Goal: Information Seeking & Learning: Check status

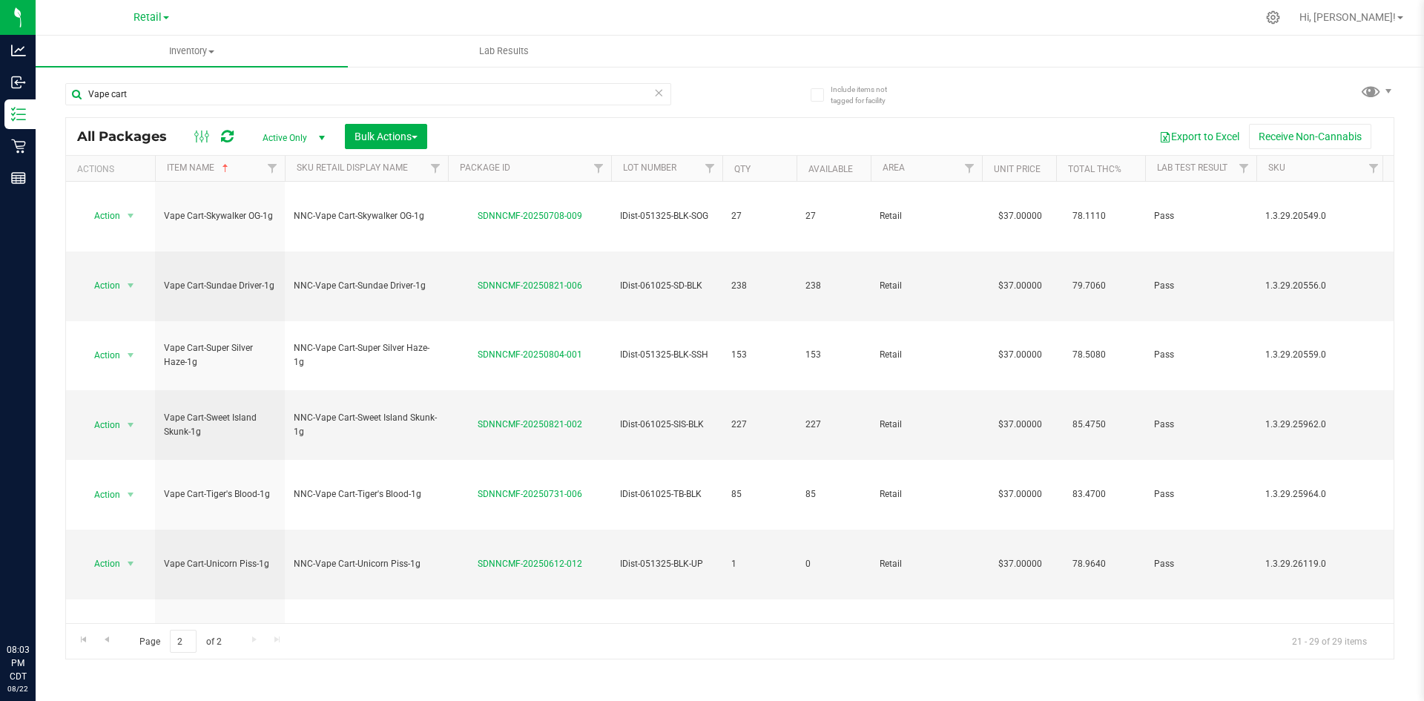
click at [657, 99] on icon at bounding box center [659, 92] width 10 height 18
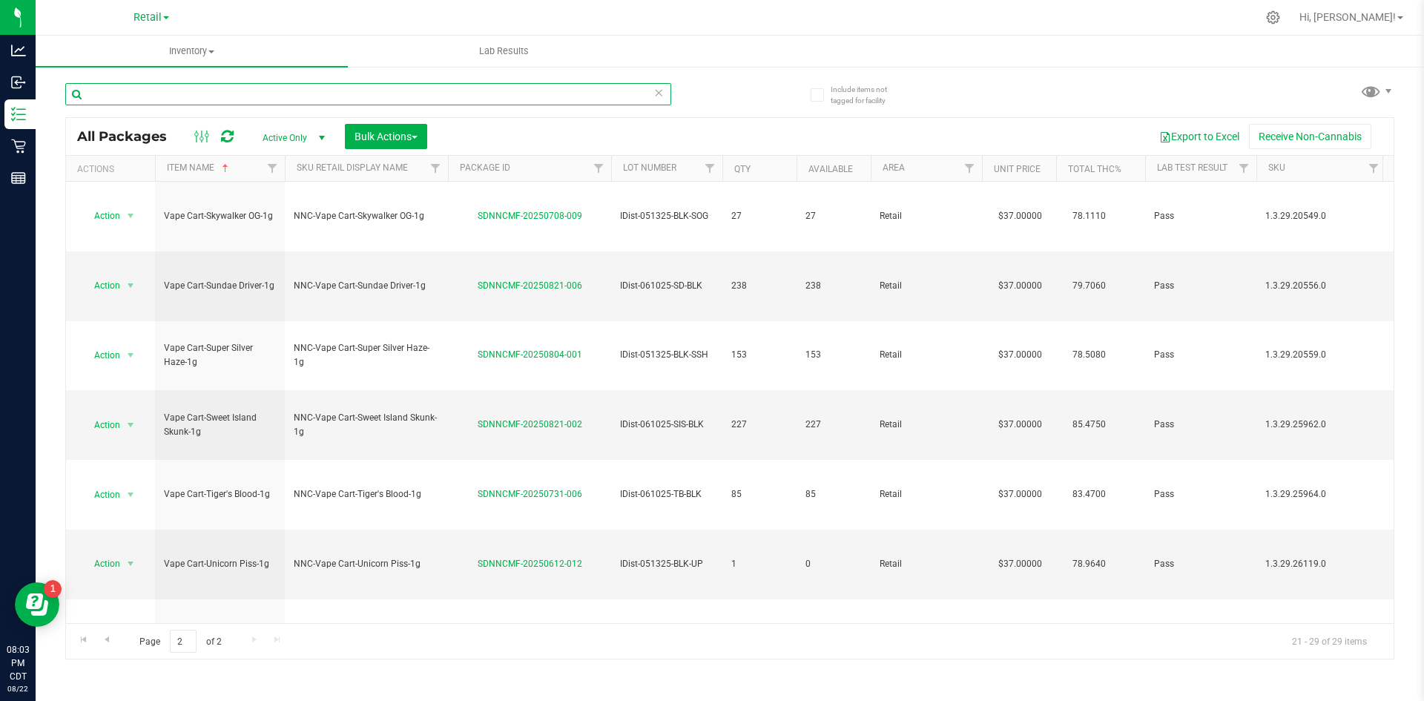
click at [593, 93] on input "text" at bounding box center [368, 94] width 606 height 22
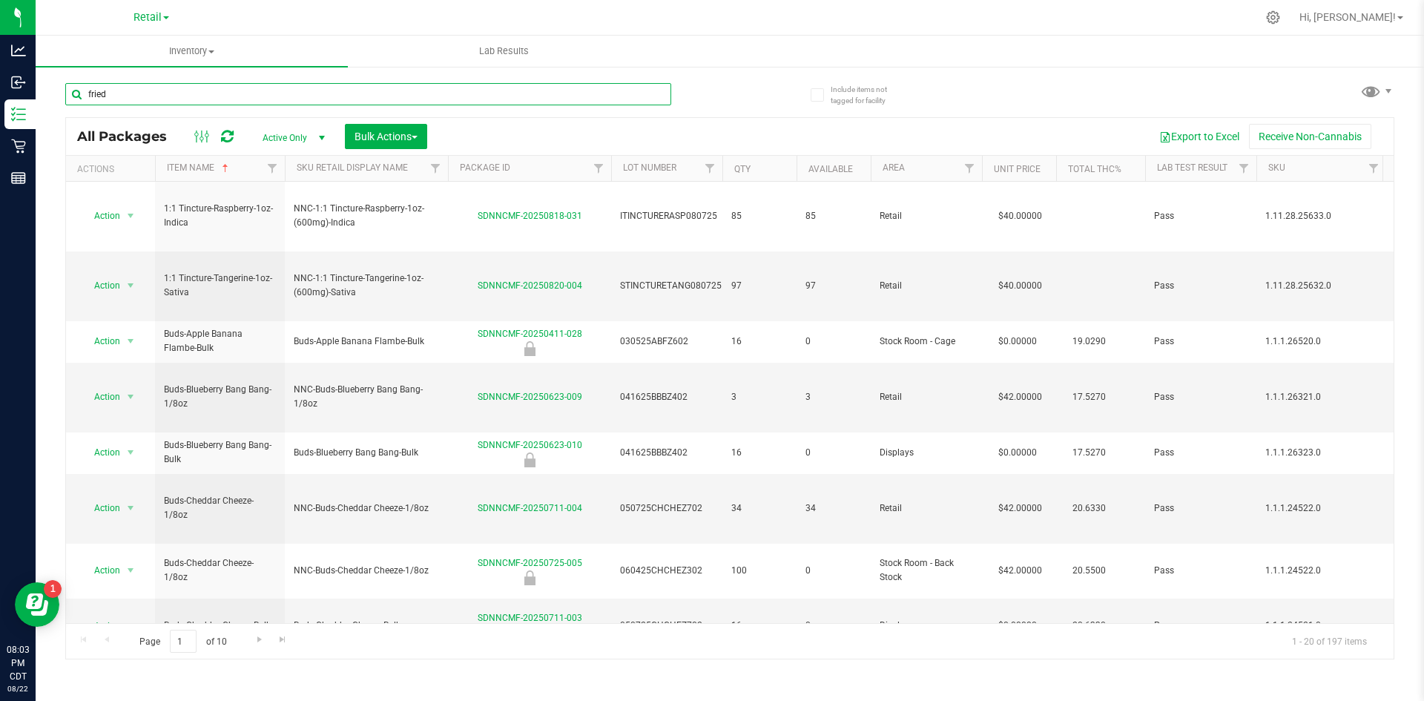
type input "fried"
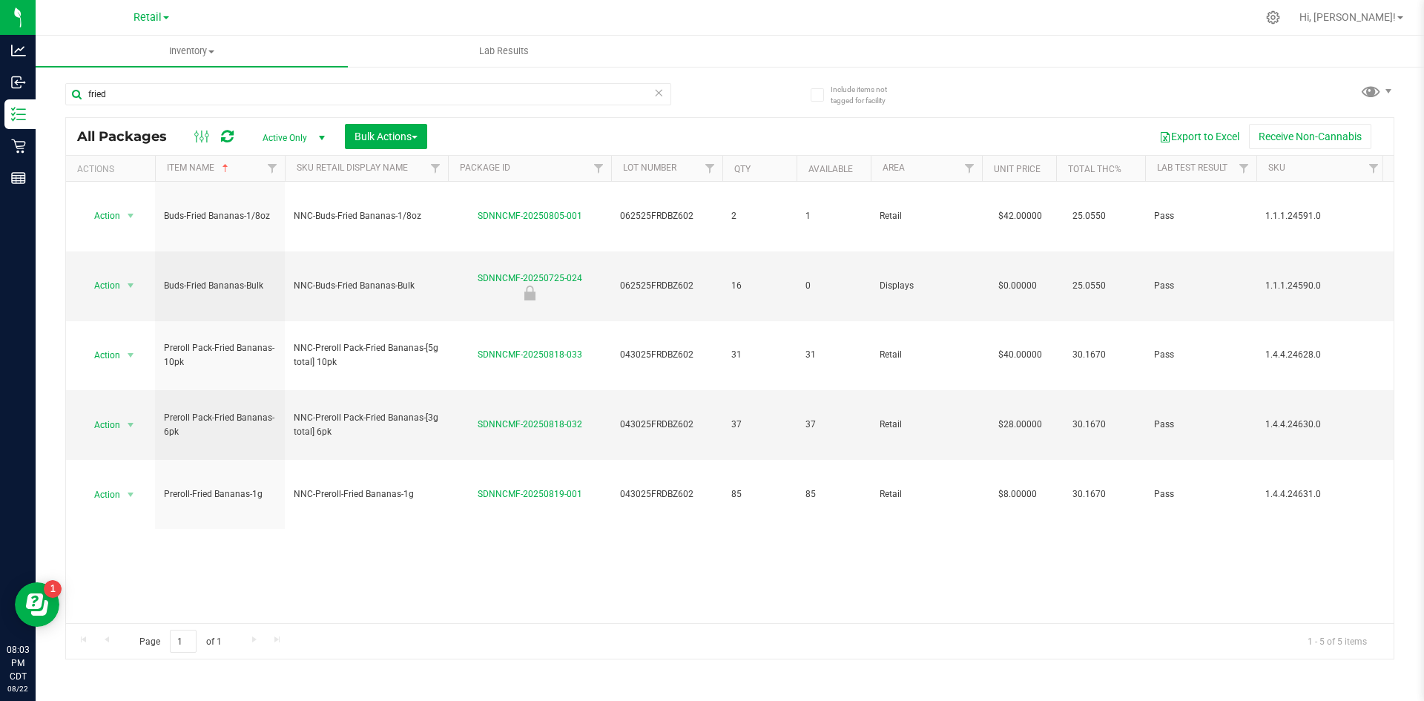
click at [655, 90] on icon at bounding box center [659, 92] width 10 height 18
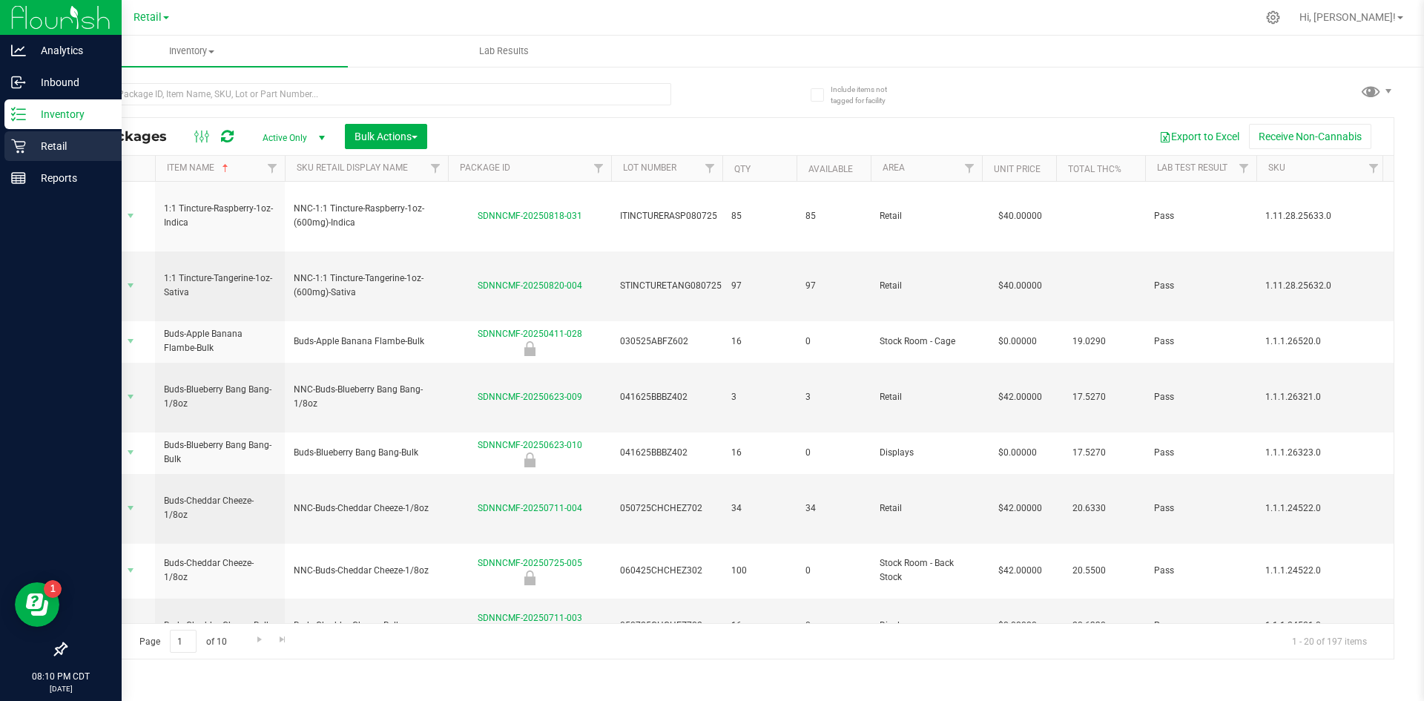
click at [34, 148] on p "Retail" at bounding box center [70, 146] width 89 height 18
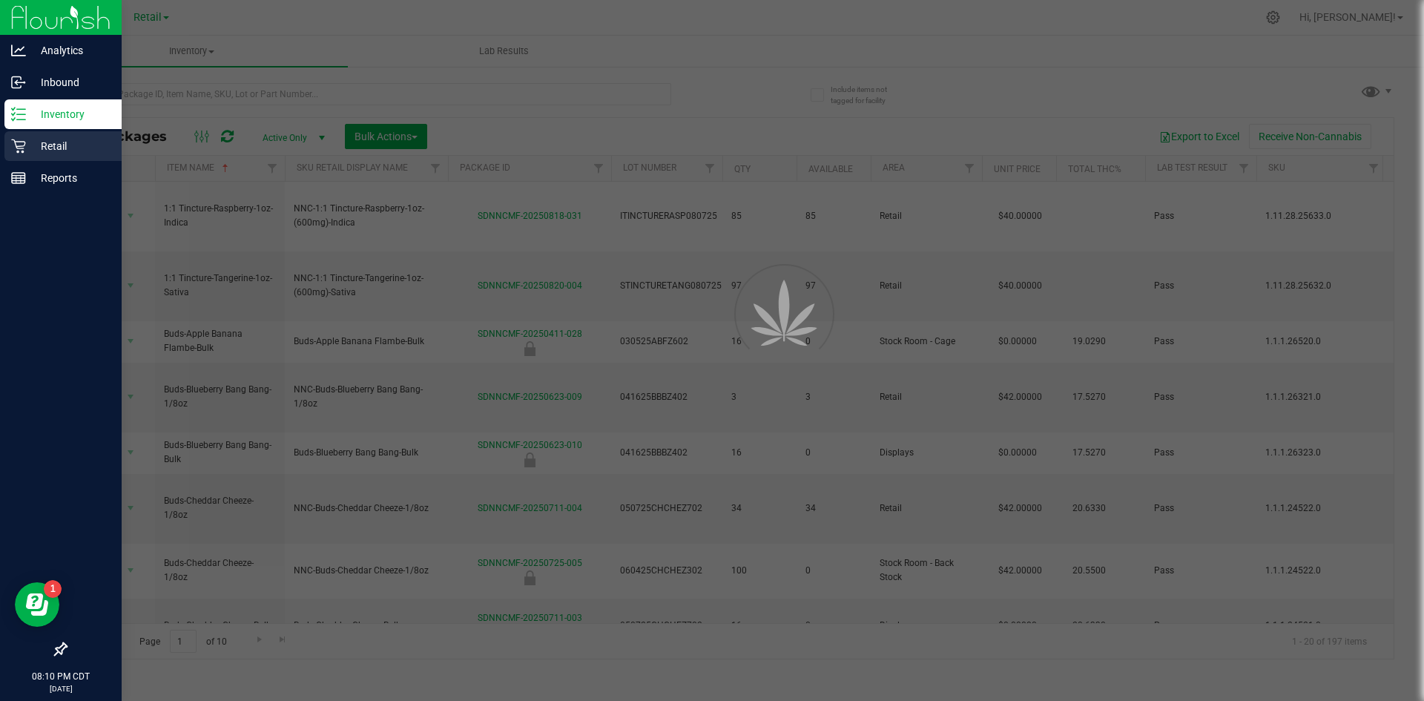
click at [28, 147] on p "Retail" at bounding box center [70, 146] width 89 height 18
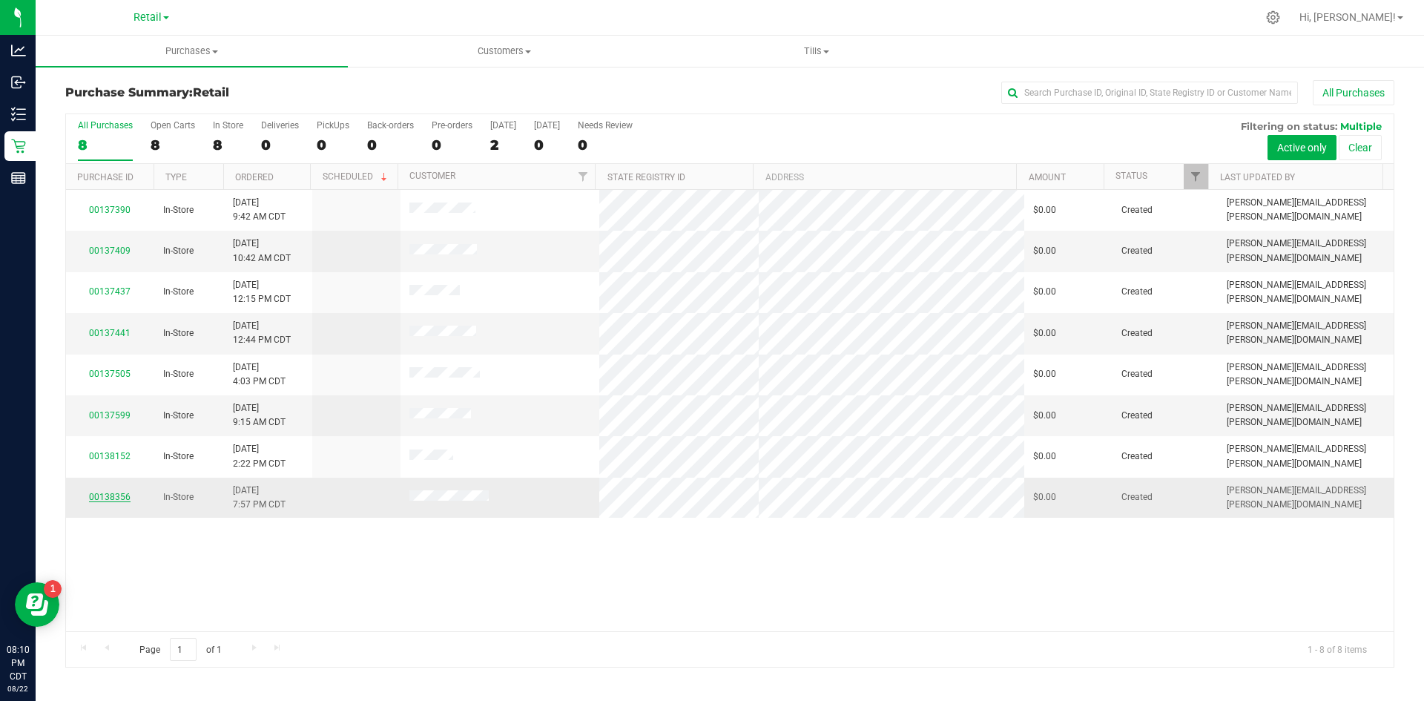
click at [121, 488] on td "00138356" at bounding box center [110, 498] width 88 height 40
click at [117, 493] on link "00138356" at bounding box center [110, 497] width 42 height 10
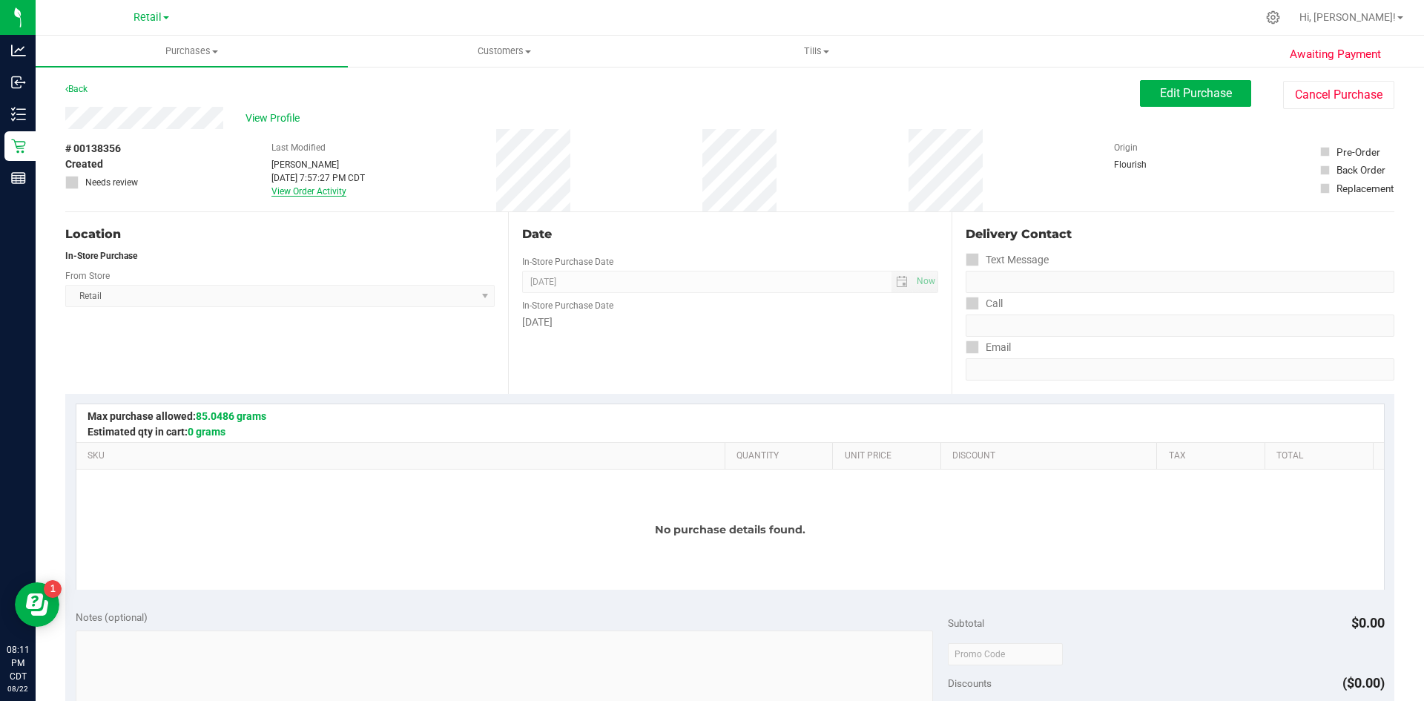
click at [318, 188] on link "View Order Activity" at bounding box center [309, 191] width 75 height 10
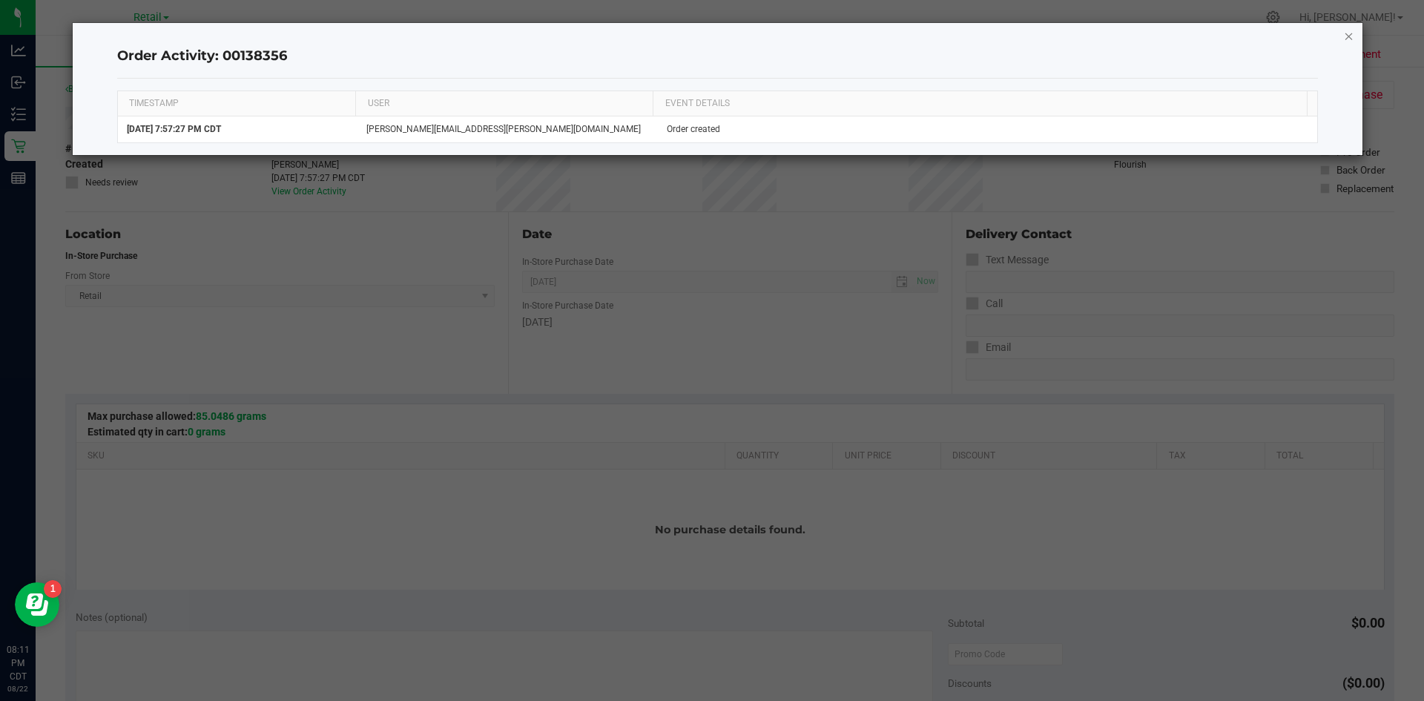
click at [1350, 37] on icon "button" at bounding box center [1349, 36] width 10 height 18
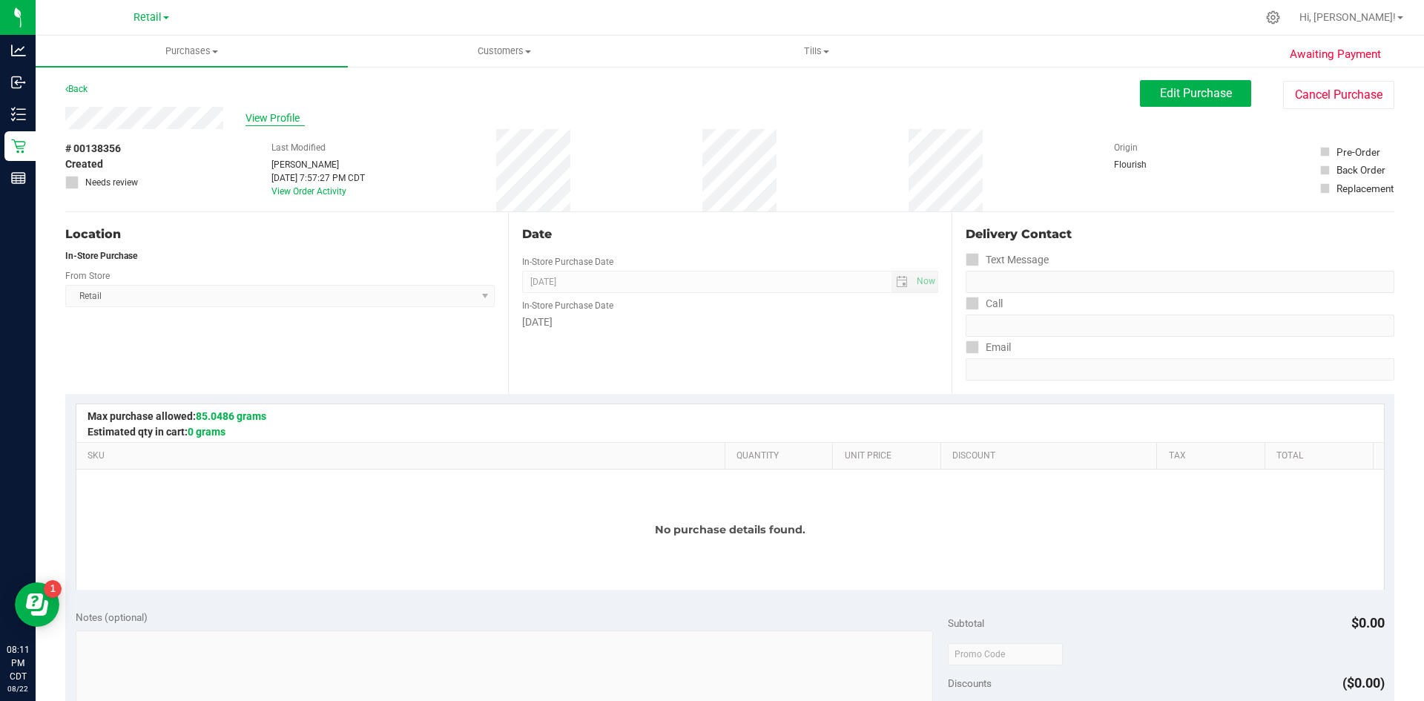
click at [287, 117] on span "View Profile" at bounding box center [275, 119] width 59 height 16
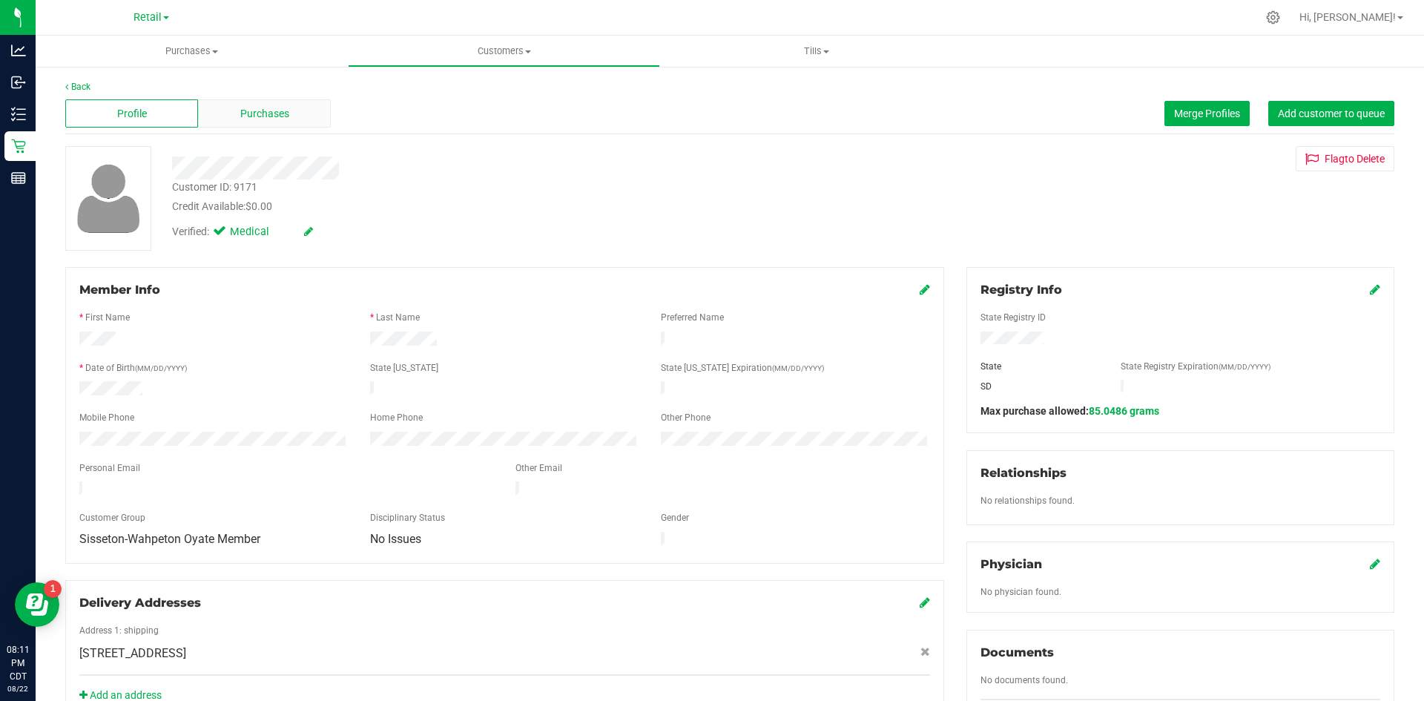
click at [273, 121] on span "Purchases" at bounding box center [264, 114] width 49 height 16
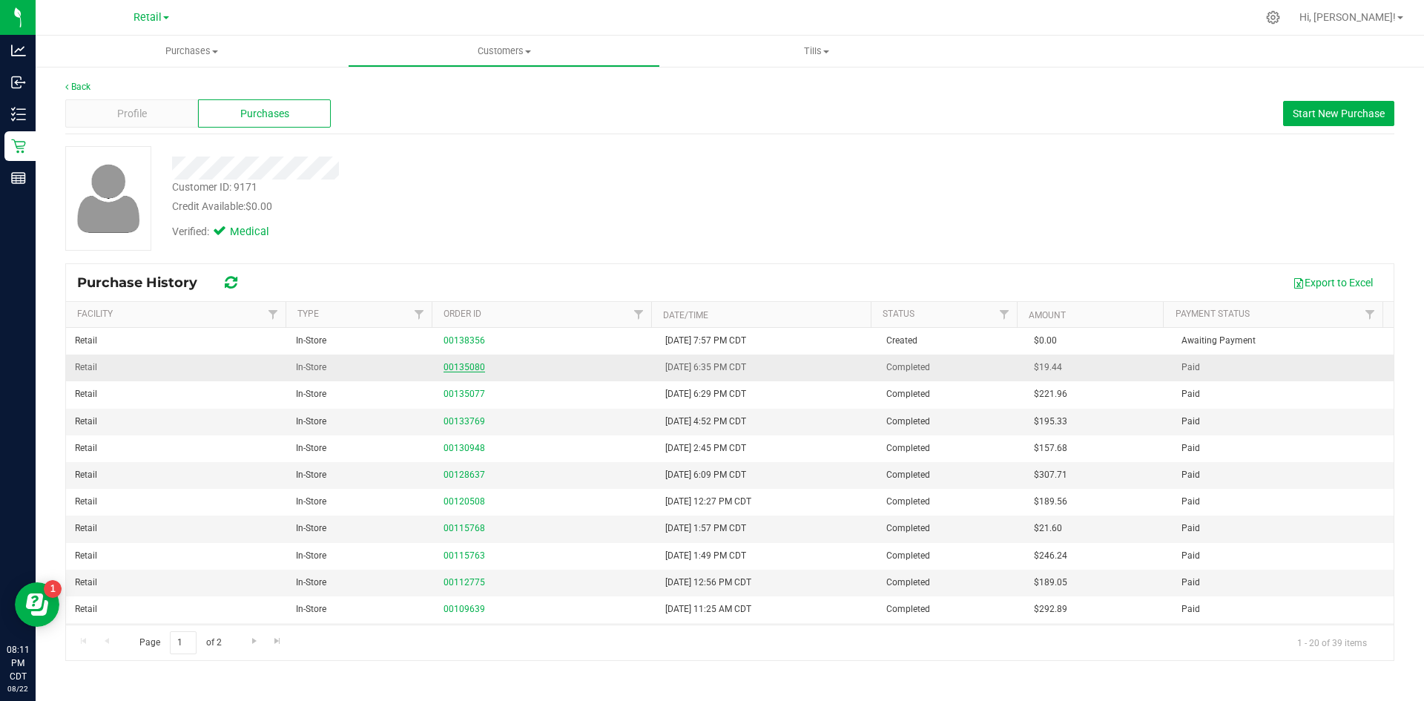
click at [448, 365] on link "00135080" at bounding box center [465, 367] width 42 height 10
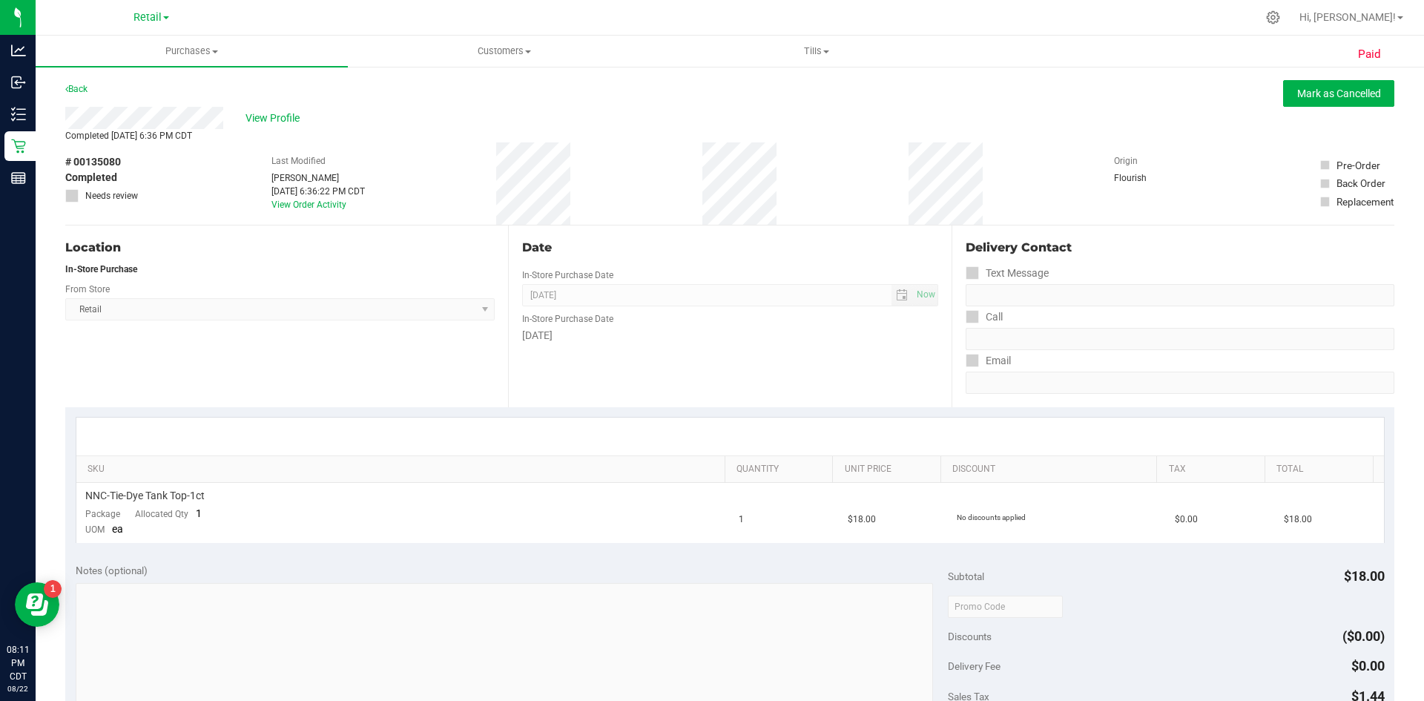
click at [268, 109] on div "View Profile" at bounding box center [730, 118] width 1330 height 22
click at [85, 85] on link "Back" at bounding box center [76, 89] width 22 height 10
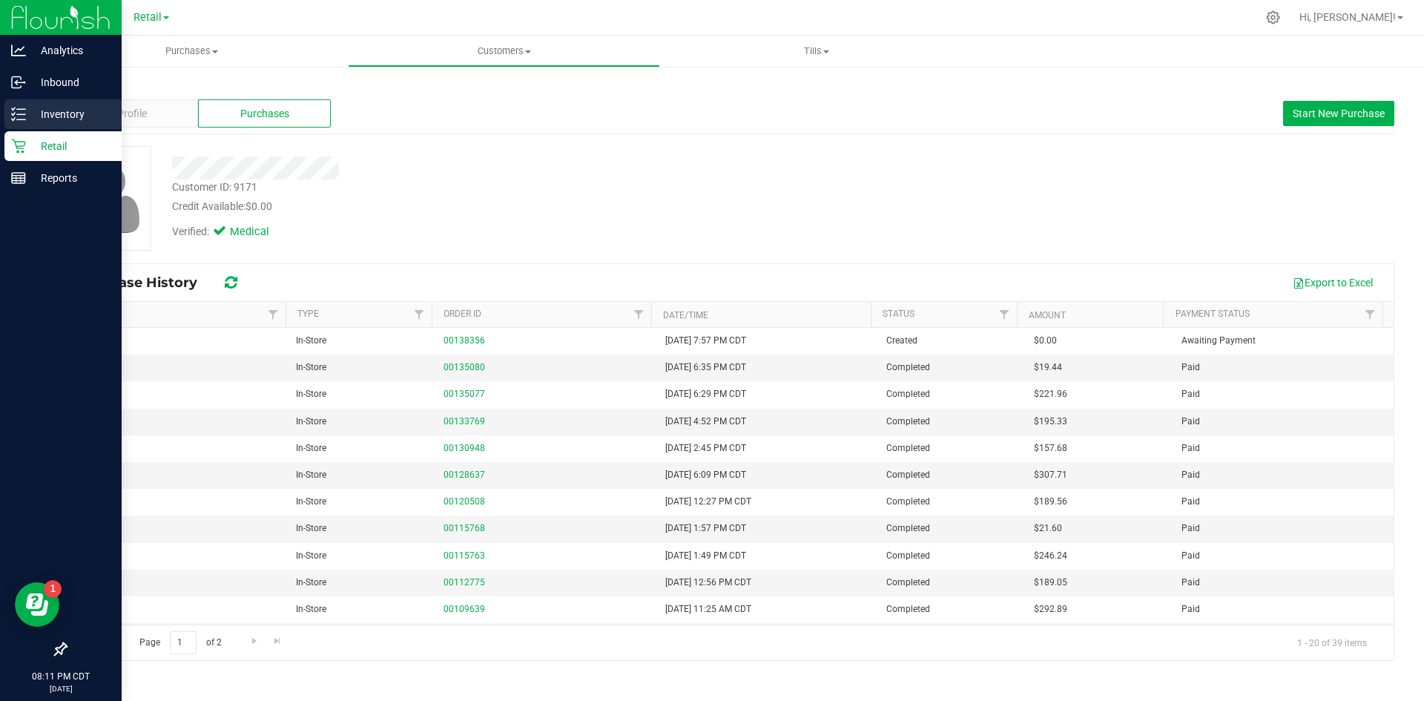
click at [4, 111] on div "Inventory" at bounding box center [62, 114] width 117 height 30
